Goal: Task Accomplishment & Management: Complete application form

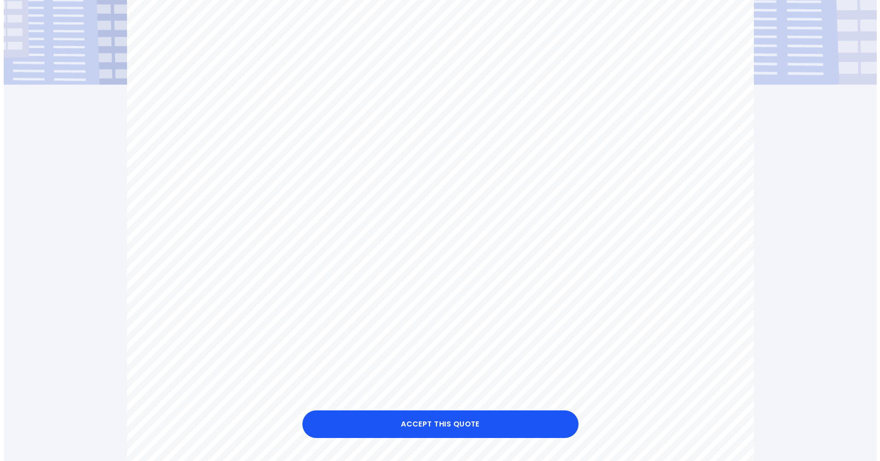
scroll to position [230, 0]
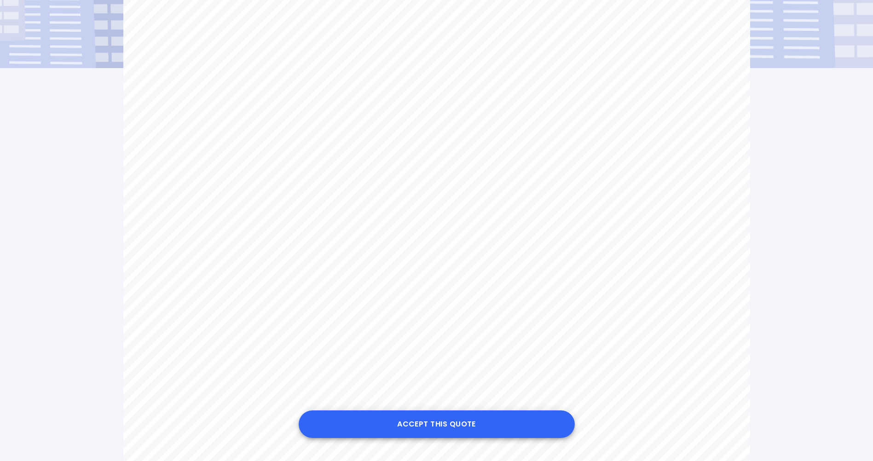
click at [454, 422] on button "Accept this Quote" at bounding box center [437, 424] width 276 height 28
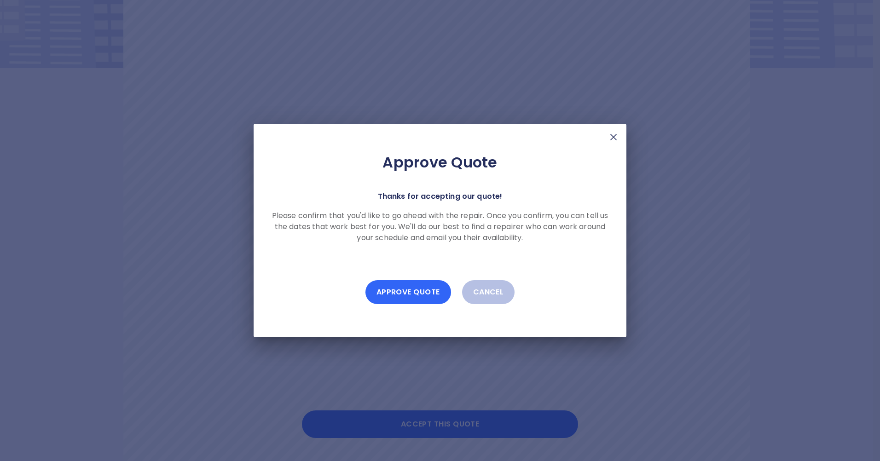
click at [409, 291] on button "Approve Quote" at bounding box center [408, 292] width 86 height 24
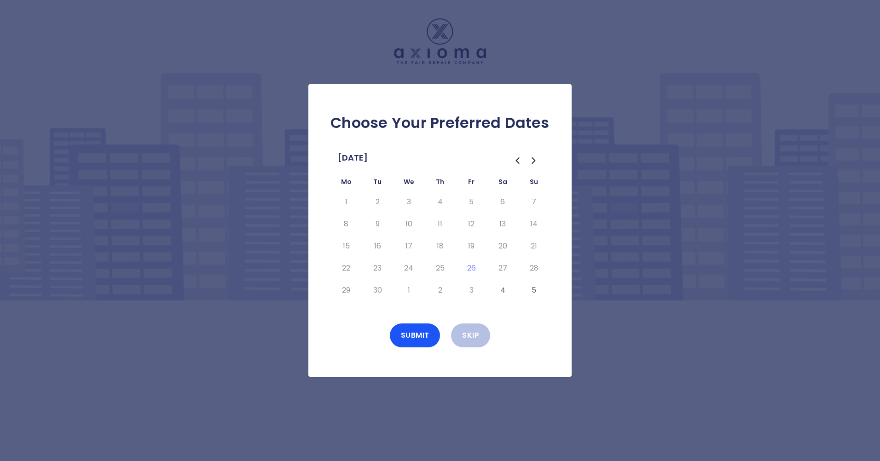
click at [534, 161] on icon "Go to the Next Month" at bounding box center [533, 160] width 11 height 11
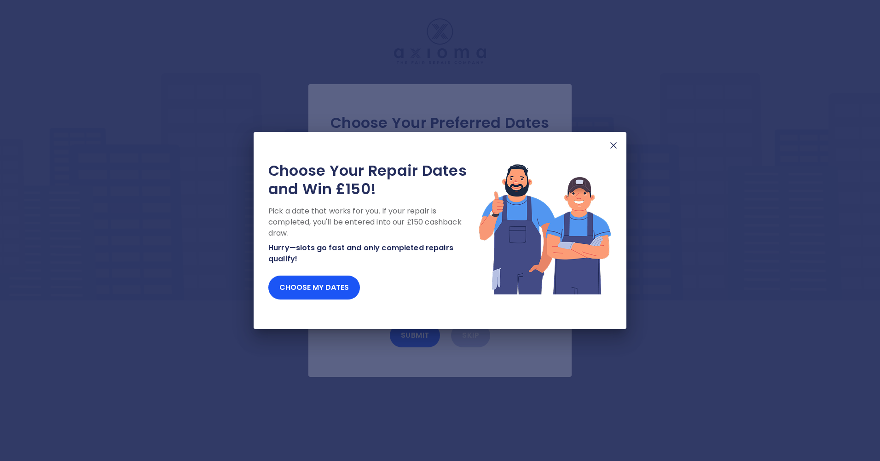
click at [611, 143] on img at bounding box center [613, 145] width 11 height 11
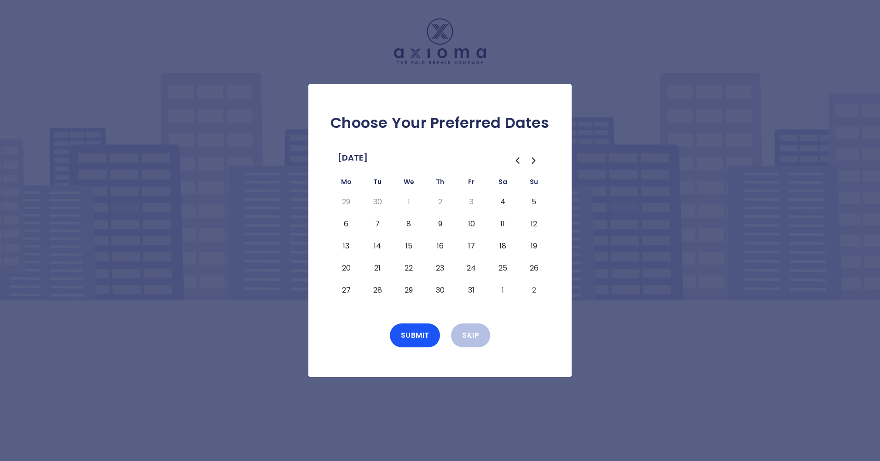
click at [518, 160] on icon "Go to the Previous Month" at bounding box center [517, 160] width 11 height 11
click at [428, 333] on button "Submit" at bounding box center [415, 335] width 51 height 24
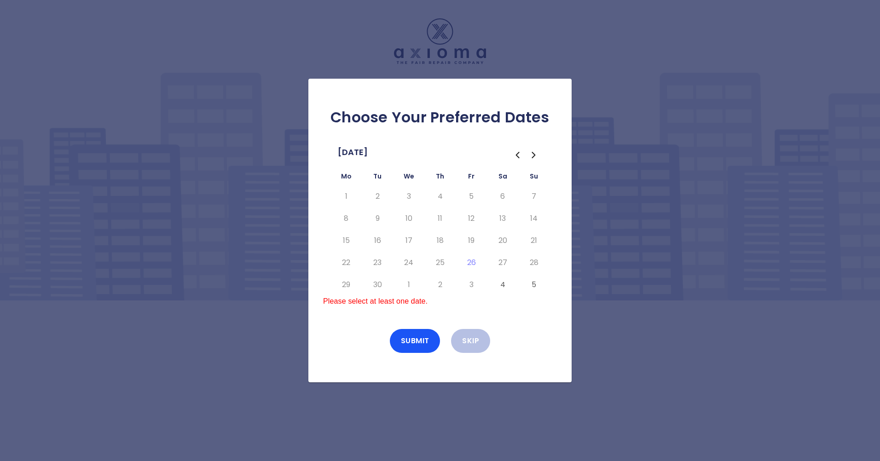
click at [516, 158] on icon "Go to the Previous Month" at bounding box center [517, 155] width 11 height 11
click at [535, 154] on icon "Go to the Next Month" at bounding box center [533, 155] width 11 height 11
click at [535, 155] on icon "Go to the Next Month" at bounding box center [533, 155] width 3 height 6
click at [515, 158] on icon "Go to the Previous Month" at bounding box center [517, 155] width 11 height 11
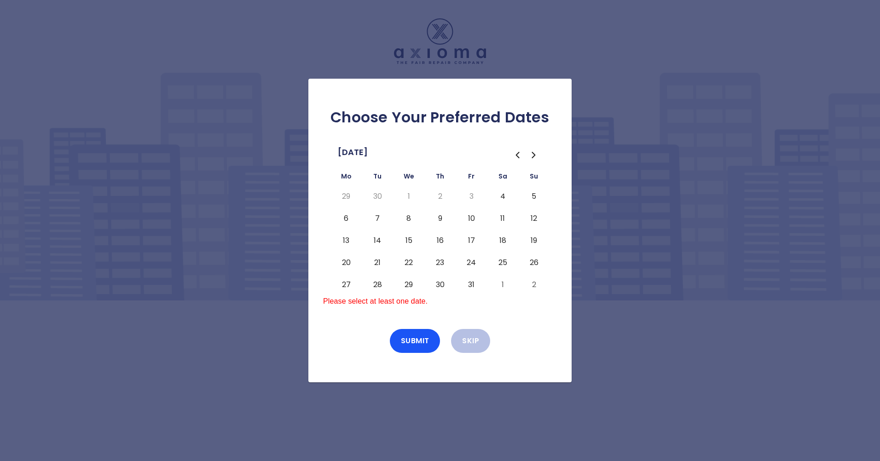
click at [600, 112] on div "Choose Your Preferred Dates [DATE] Mo Tu We Th Fr Sa Su 29 30 1 2 3 4 5 6 7 8 9…" at bounding box center [440, 230] width 880 height 461
click at [649, 397] on div "Choose Your Preferred Dates [DATE] Mo Tu We Th Fr Sa Su 29 30 1 2 3 4 5 6 7 8 9…" at bounding box center [440, 230] width 880 height 461
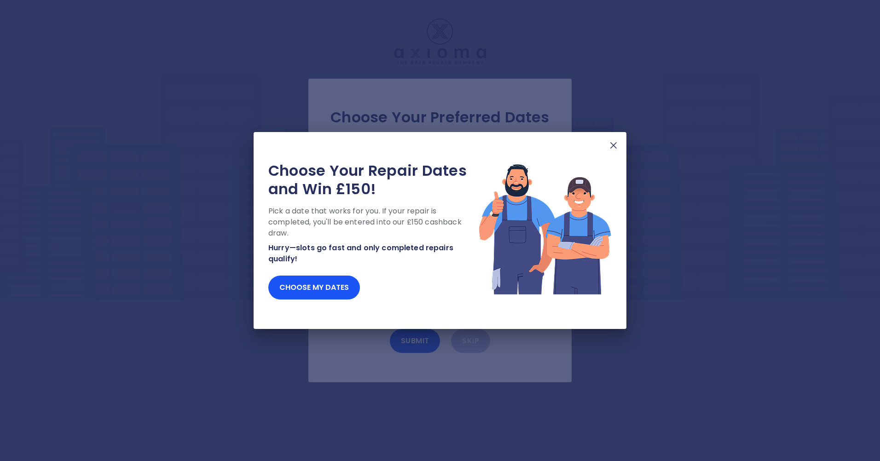
click at [612, 143] on img at bounding box center [613, 145] width 11 height 11
